Goal: Find contact information: Find contact information

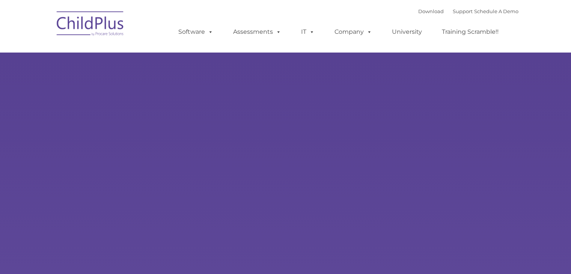
type input ""
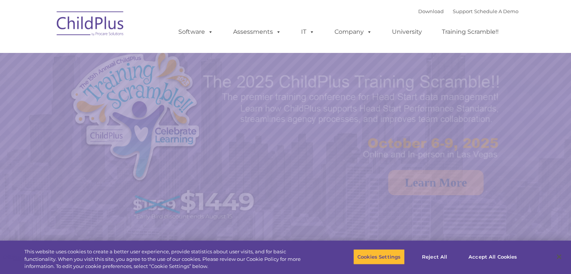
select select "MEDIUM"
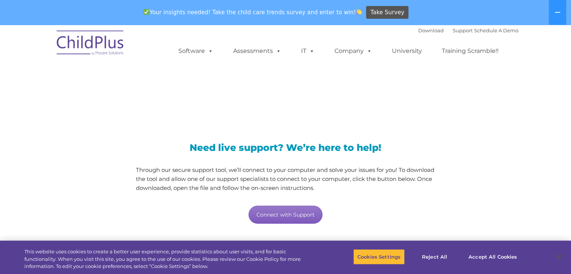
click at [284, 215] on link "Connect with Support" at bounding box center [286, 215] width 74 height 18
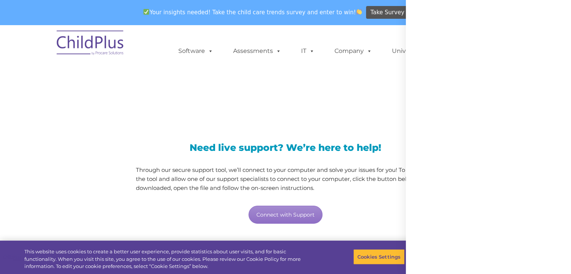
click at [560, 8] on div at bounding box center [488, 137] width 165 height 274
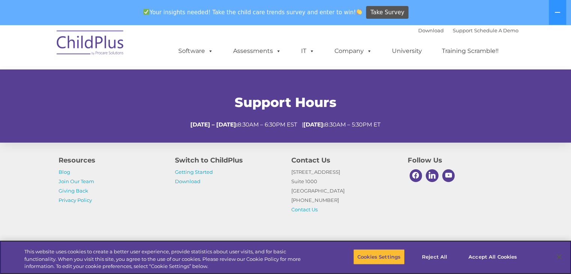
scroll to position [311, 0]
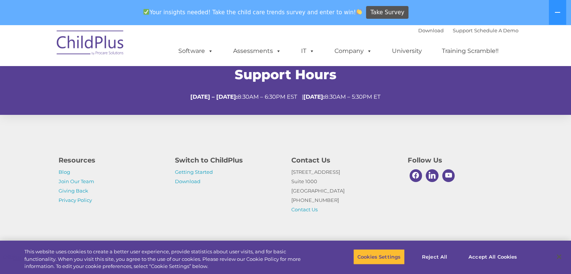
click at [309, 201] on p "[STREET_ADDRESS] [PHONE_NUMBER] Contact Us" at bounding box center [343, 191] width 105 height 47
